Goal: Navigation & Orientation: Find specific page/section

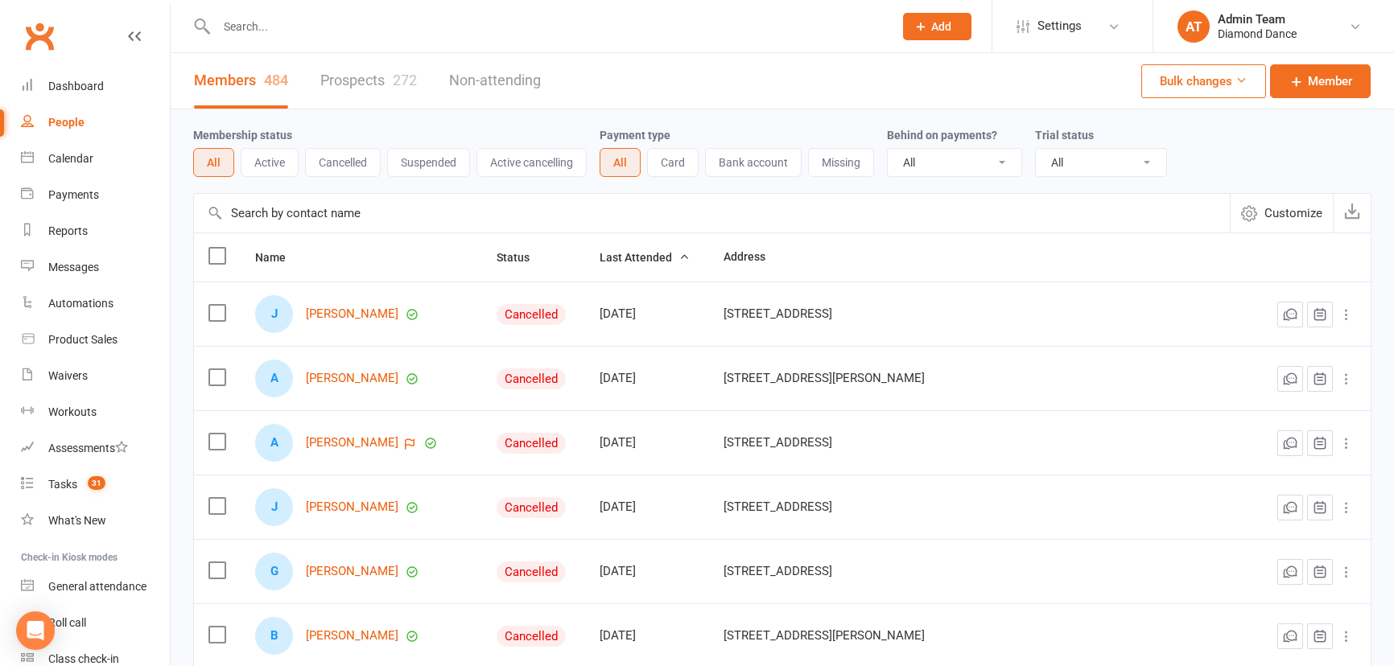
select select "100"
click at [88, 172] on link "Calendar" at bounding box center [95, 159] width 149 height 36
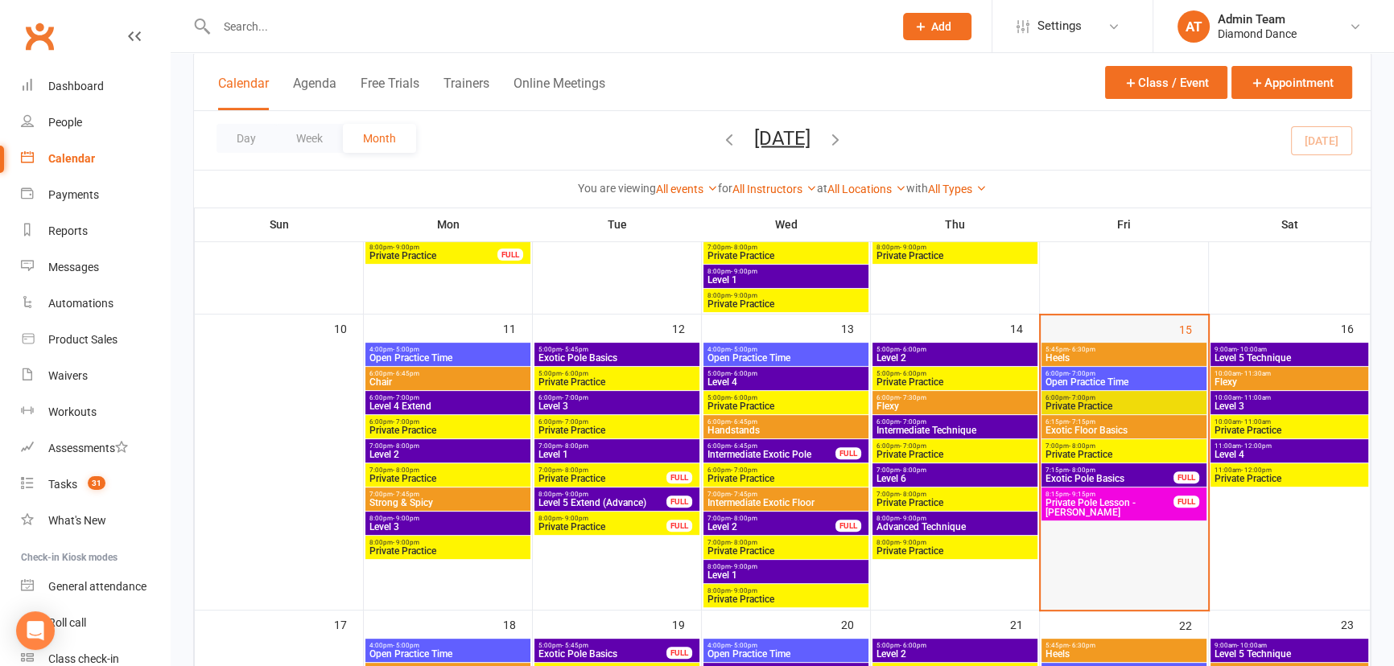
scroll to position [658, 0]
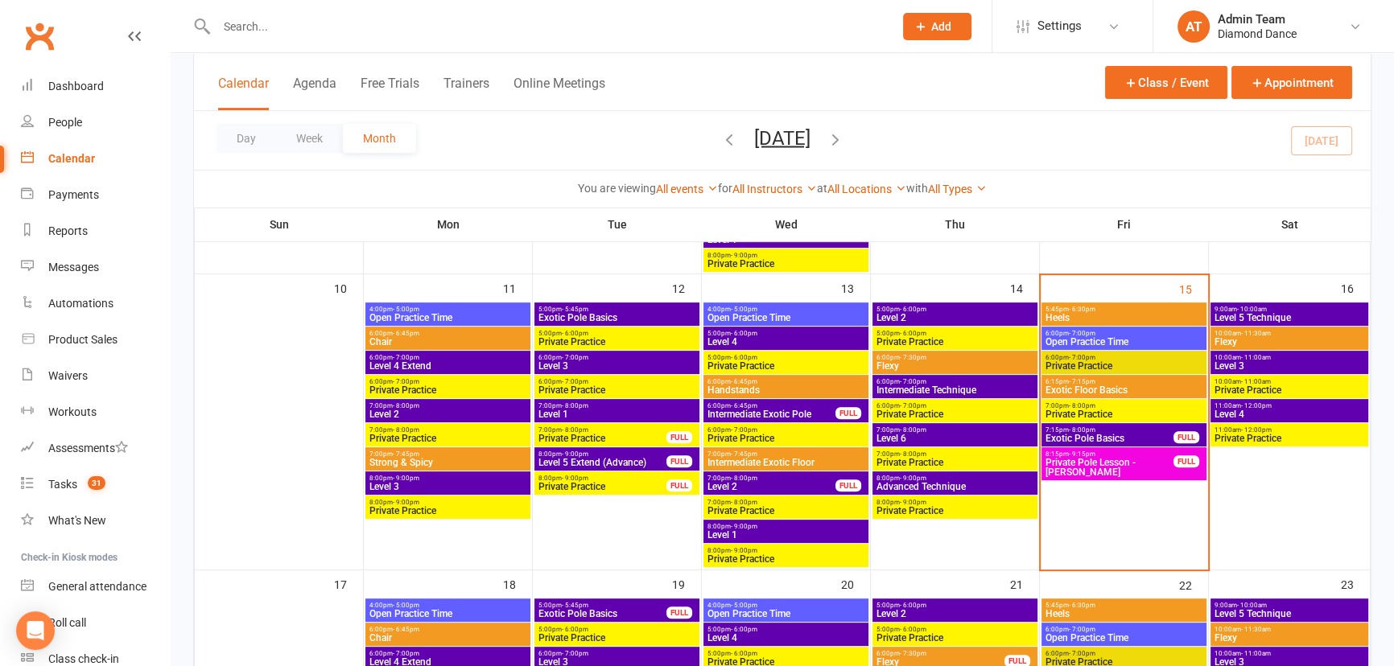
click at [1113, 461] on span "Private Pole Lesson - [PERSON_NAME]" at bounding box center [1110, 467] width 130 height 19
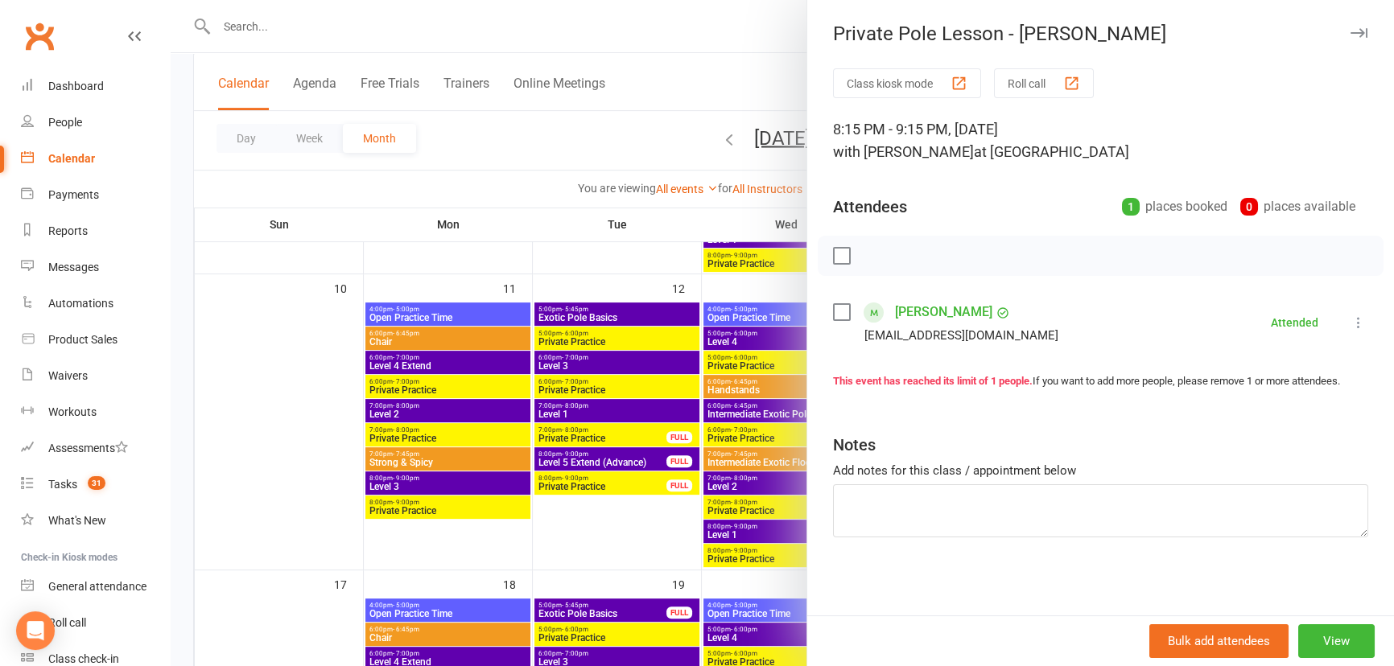
click at [1351, 28] on icon "button" at bounding box center [1359, 33] width 17 height 10
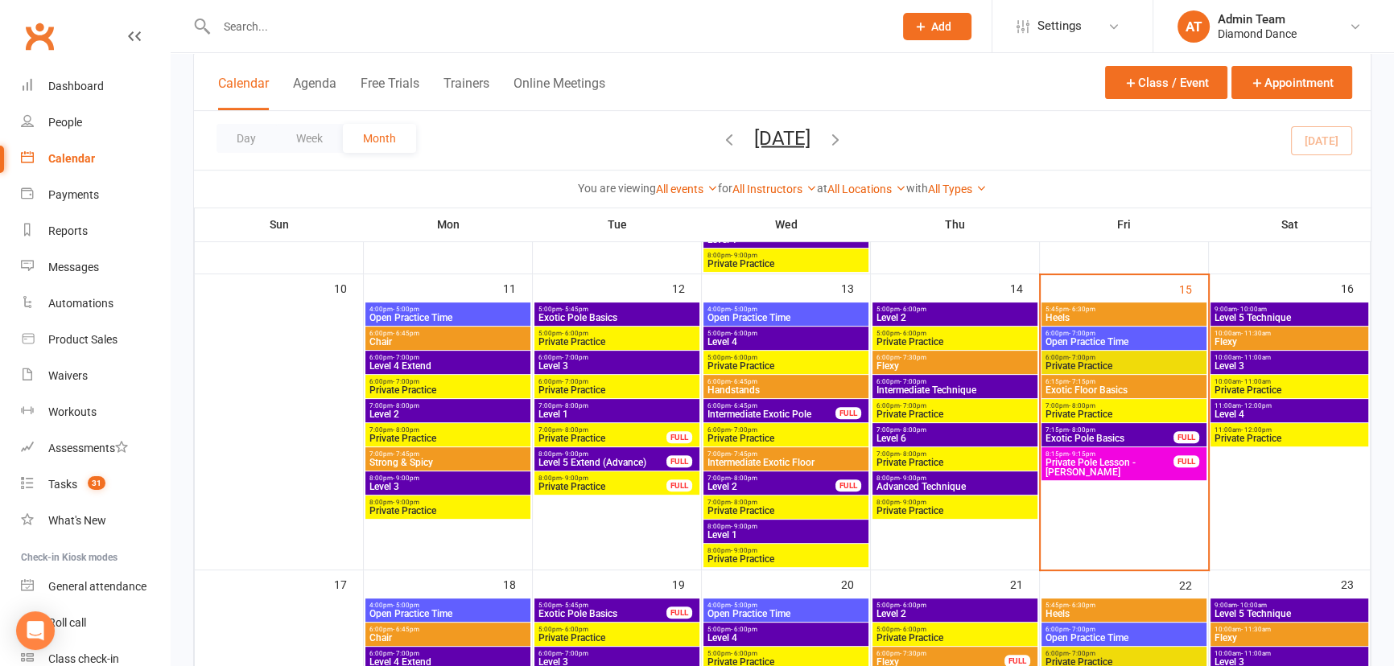
scroll to position [877, 0]
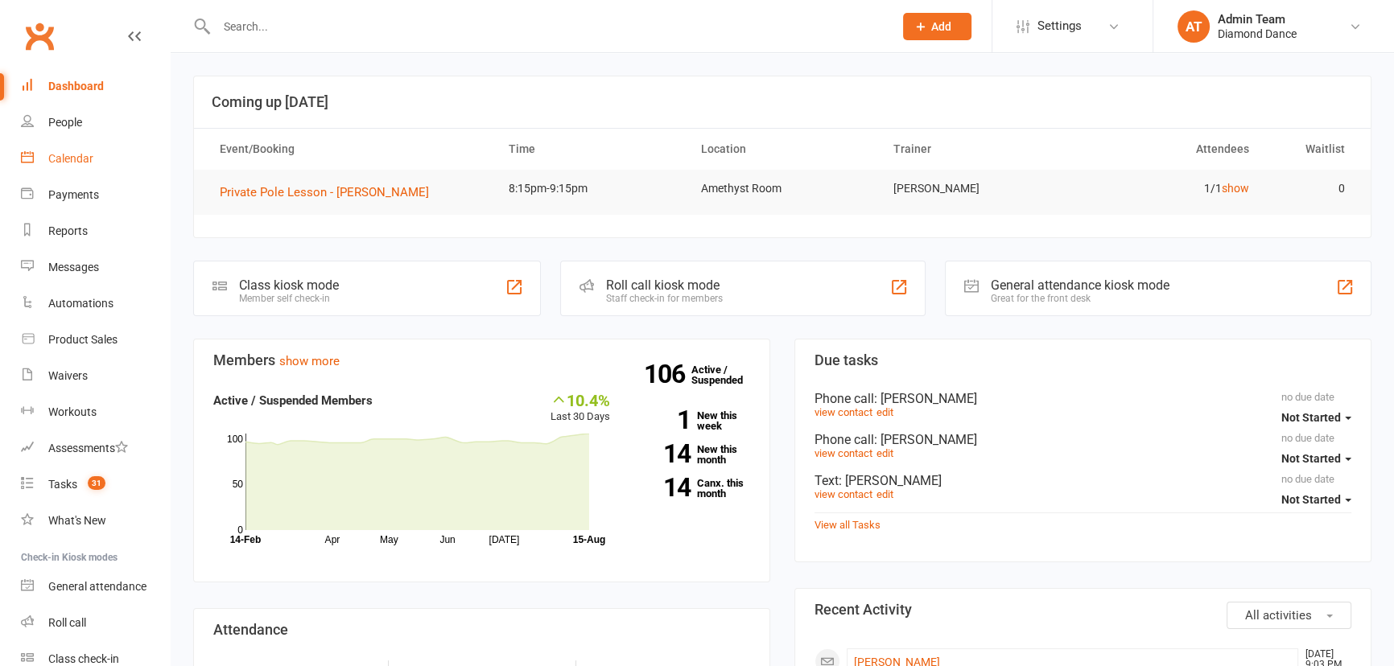
click at [69, 156] on div "Calendar" at bounding box center [70, 158] width 45 height 13
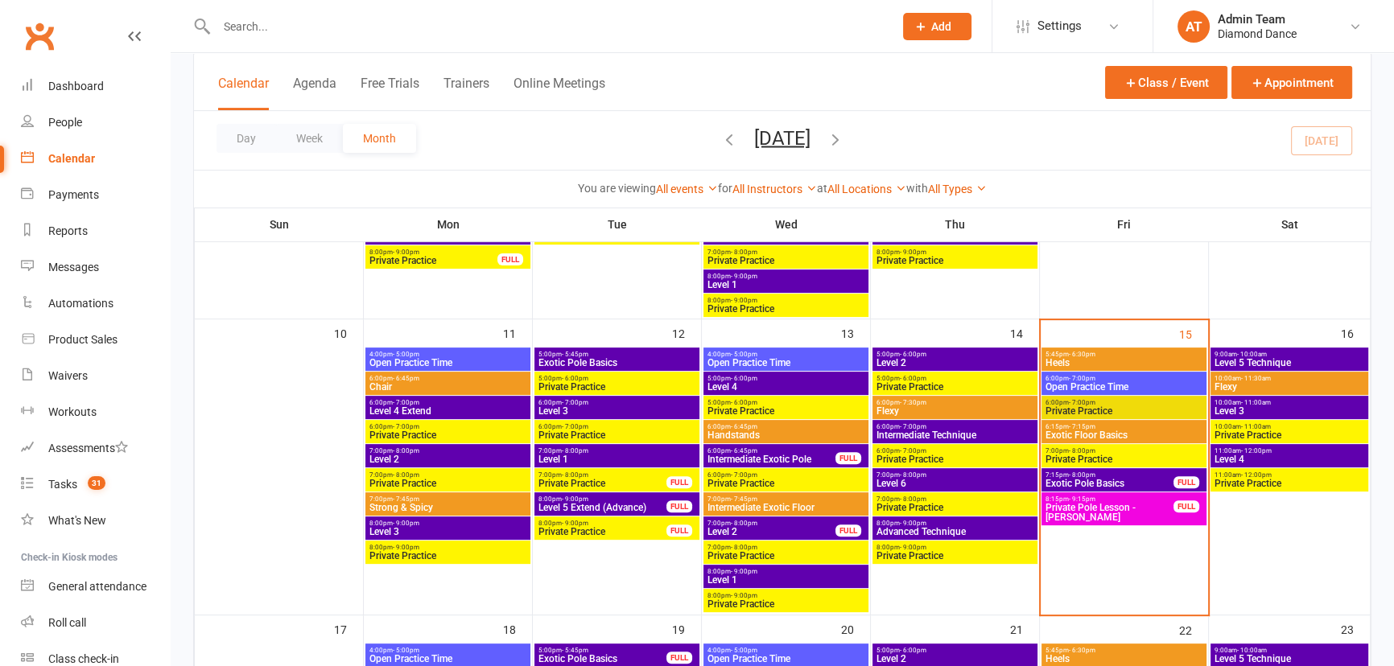
scroll to position [658, 0]
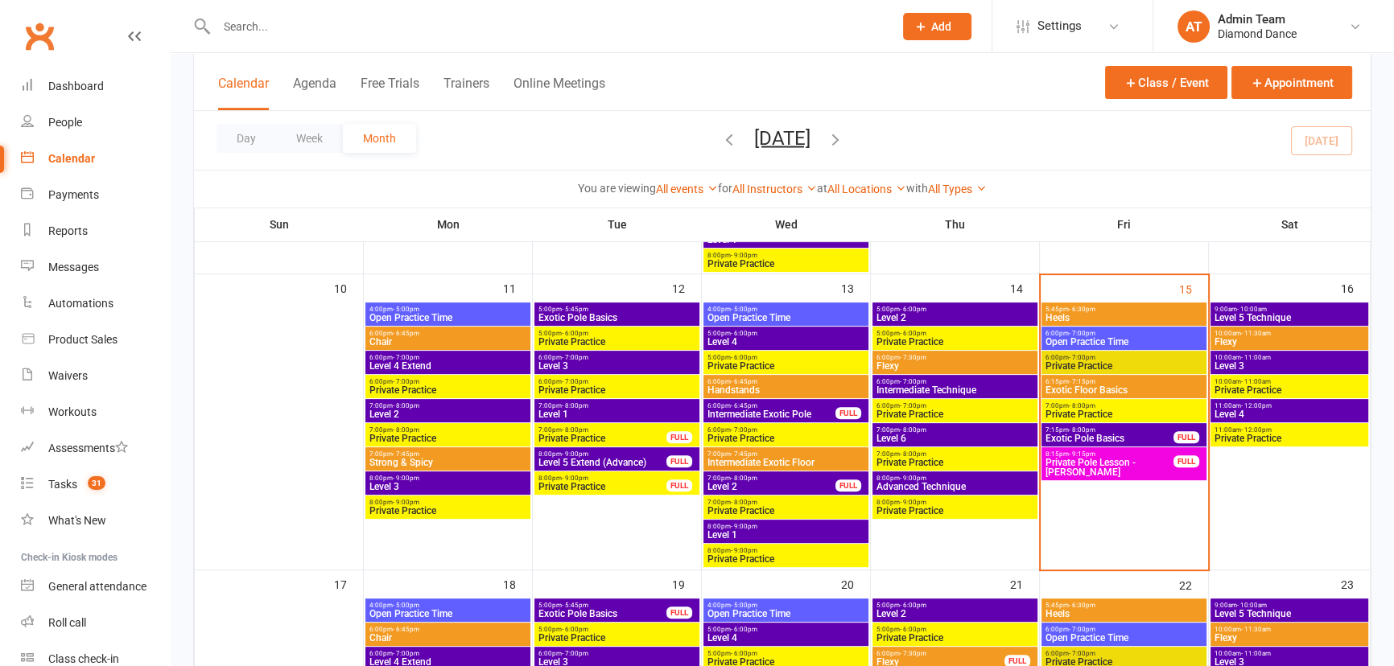
click at [1284, 337] on span "Flexy" at bounding box center [1289, 342] width 151 height 10
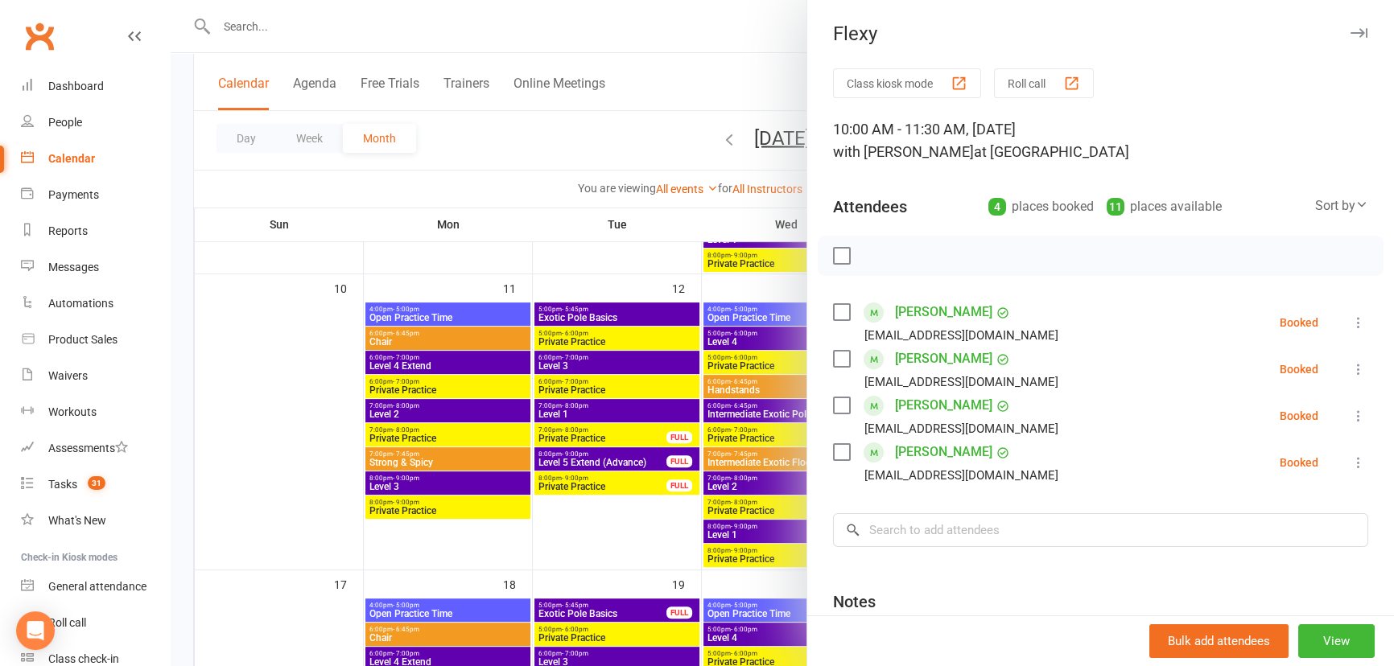
click at [1351, 31] on icon "button" at bounding box center [1359, 33] width 17 height 10
